Goal: Find specific page/section: Find specific page/section

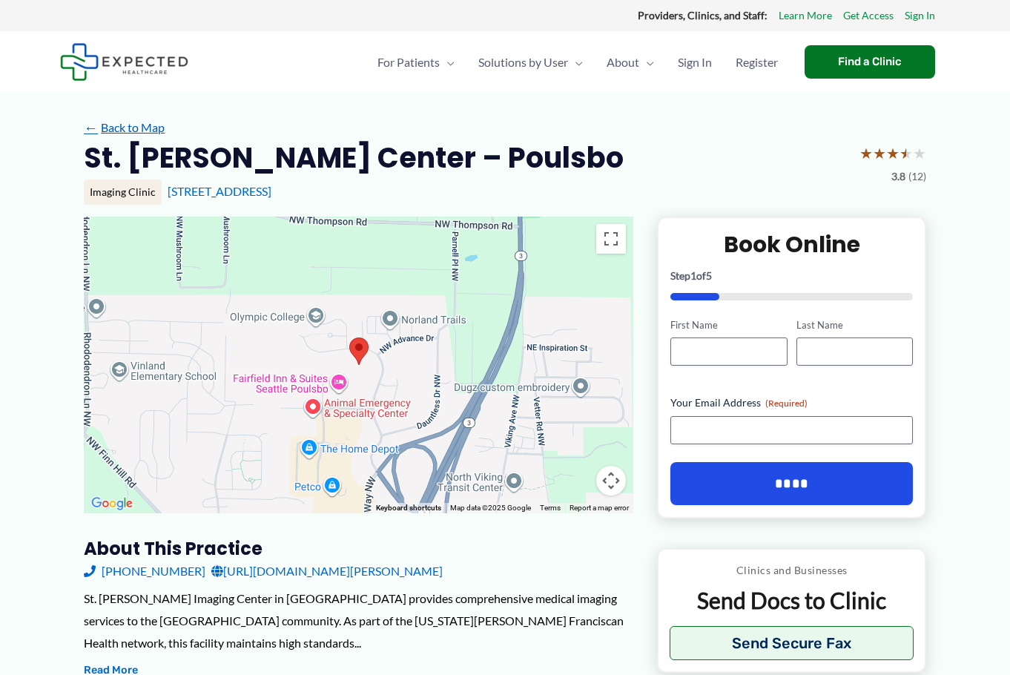
click at [127, 128] on link "← Back to Map" at bounding box center [124, 127] width 81 height 22
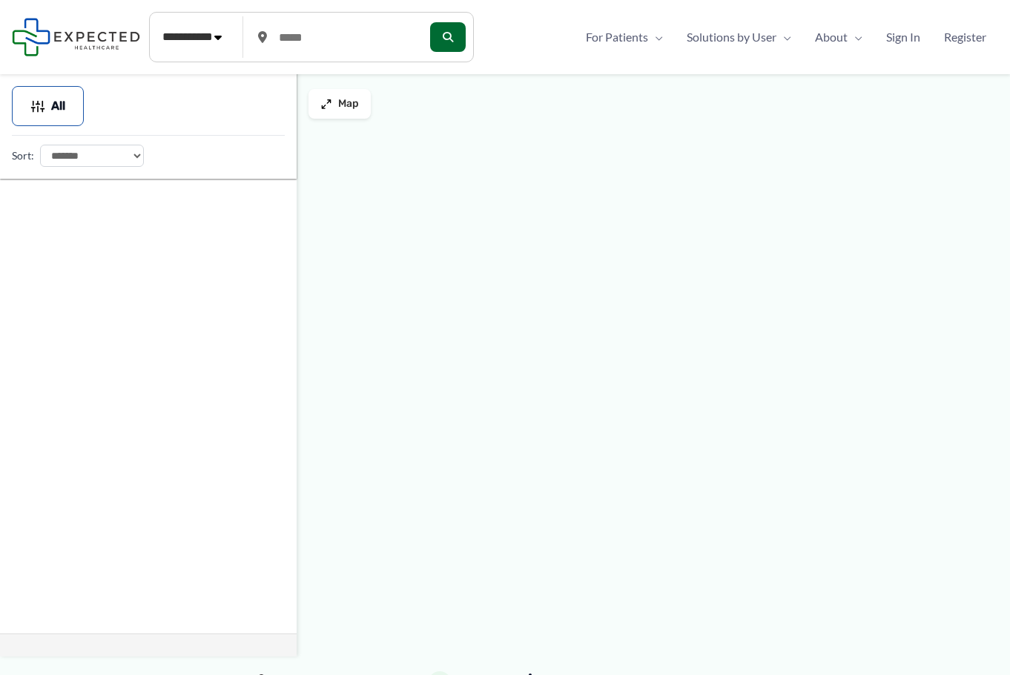
type input "*****"
